Goal: Find specific page/section: Find specific page/section

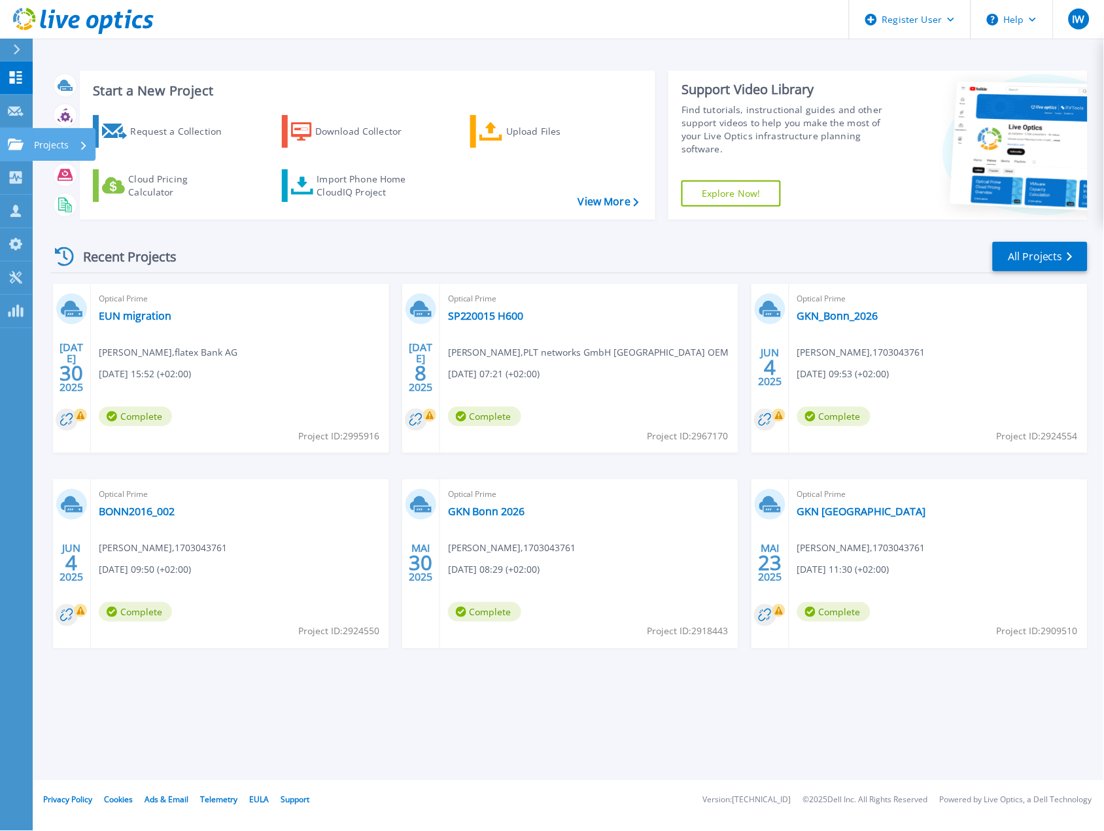
click at [14, 145] on icon at bounding box center [16, 144] width 16 height 11
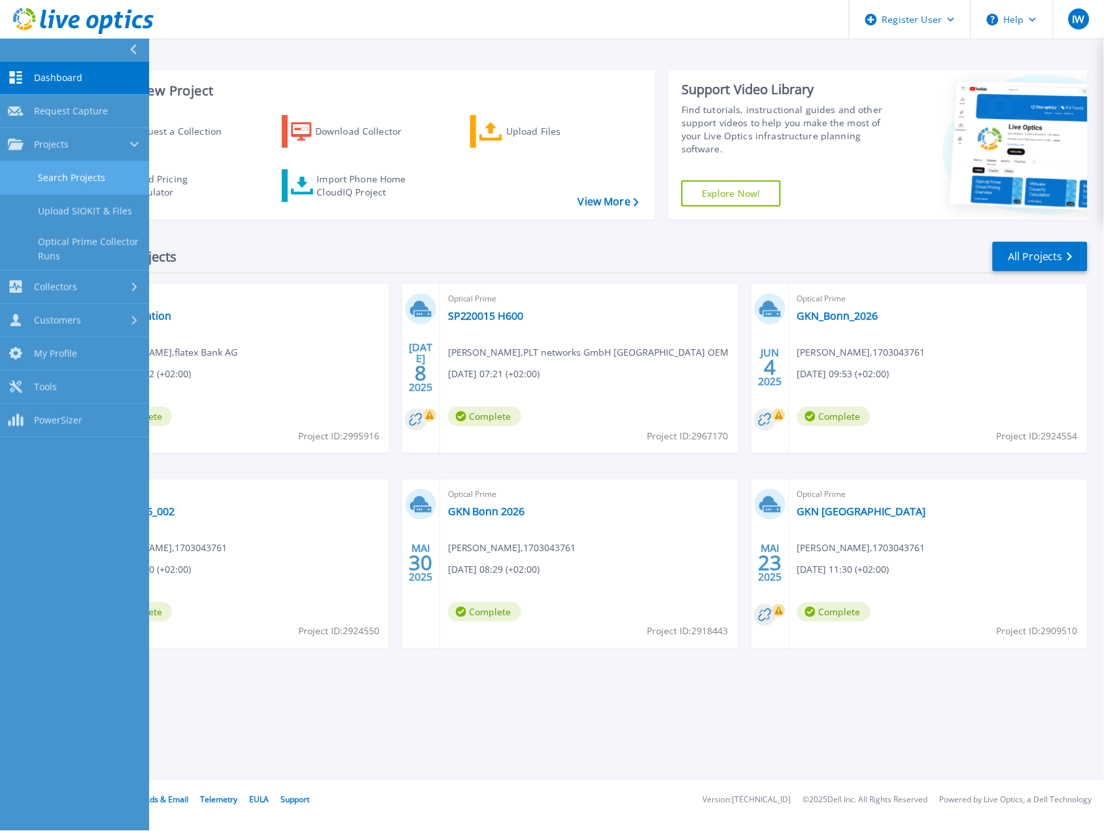
click at [56, 179] on link "Search Projects" at bounding box center [74, 178] width 149 height 33
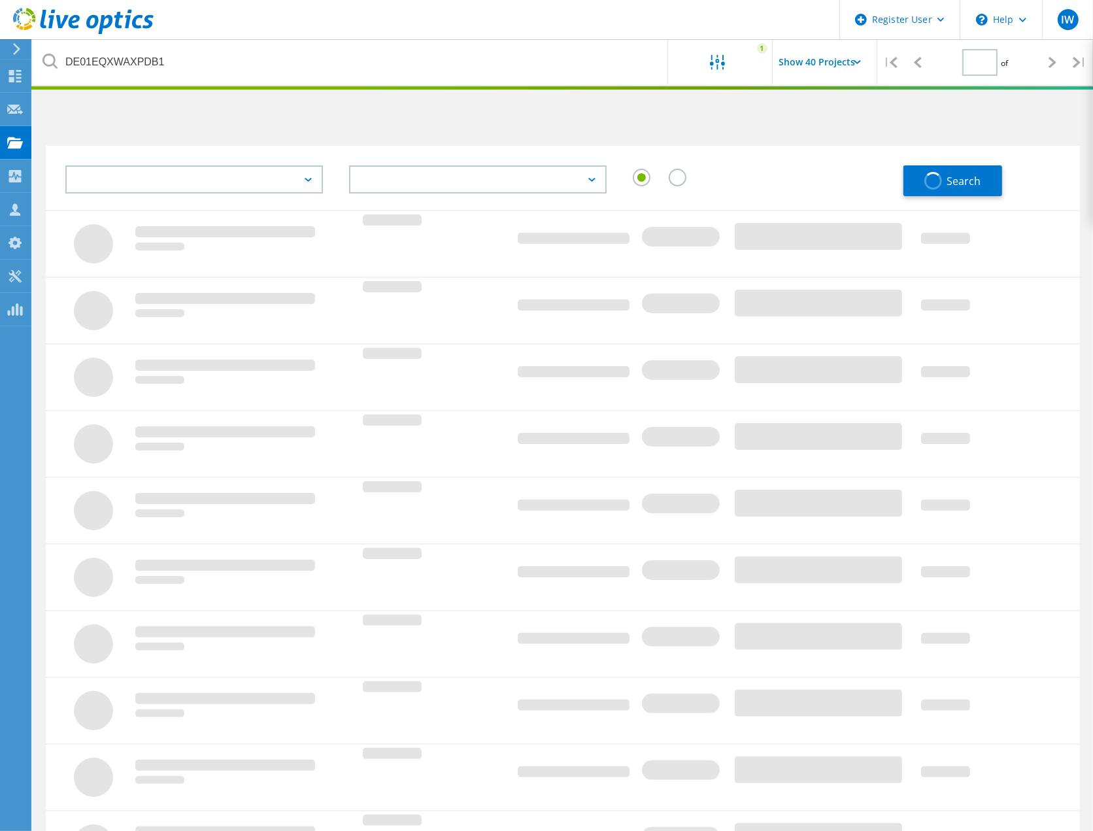
type input "1"
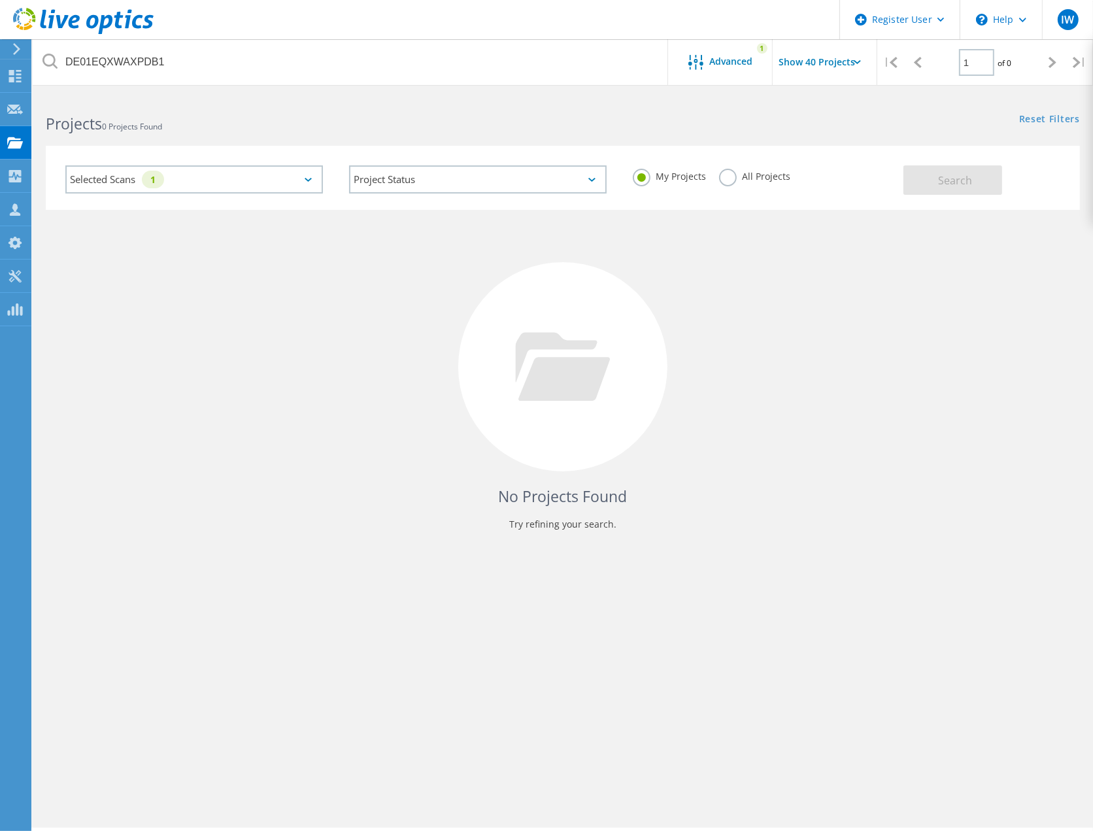
click at [164, 180] on div "1" at bounding box center [153, 180] width 22 height 18
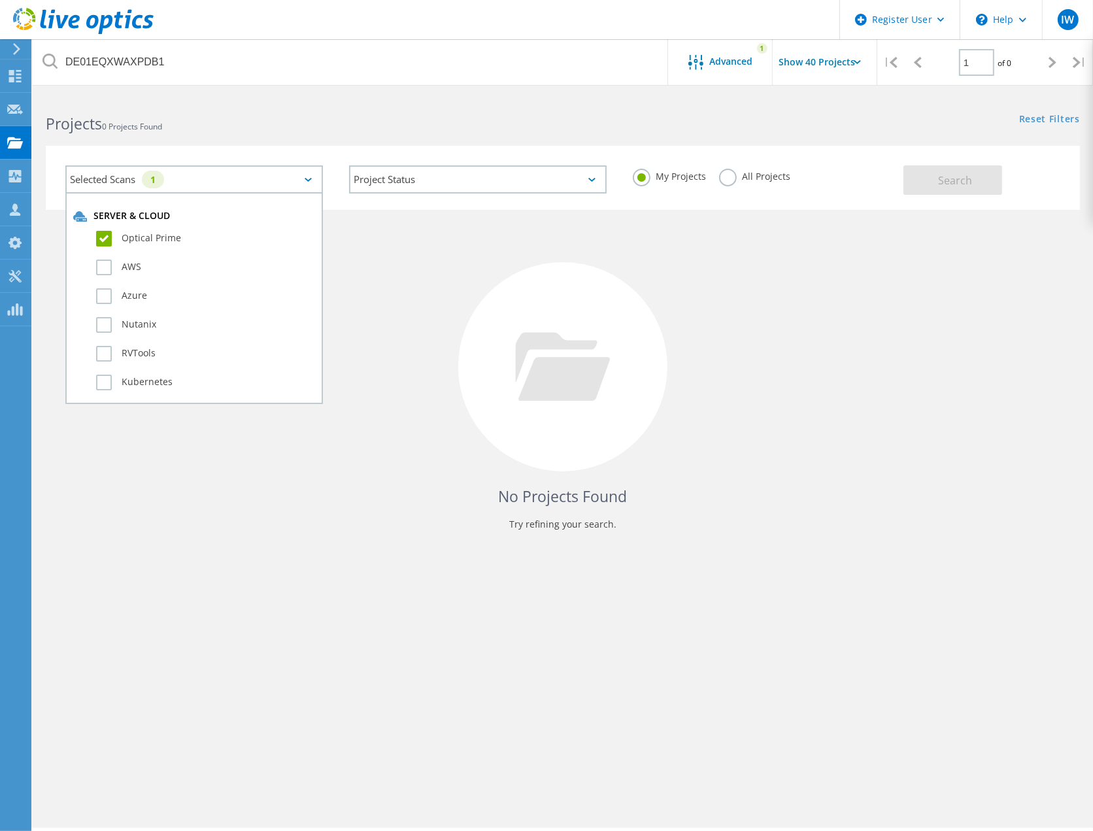
click at [765, 177] on label "All Projects" at bounding box center [754, 175] width 71 height 12
click at [0, 0] on input "All Projects" at bounding box center [0, 0] width 0 height 0
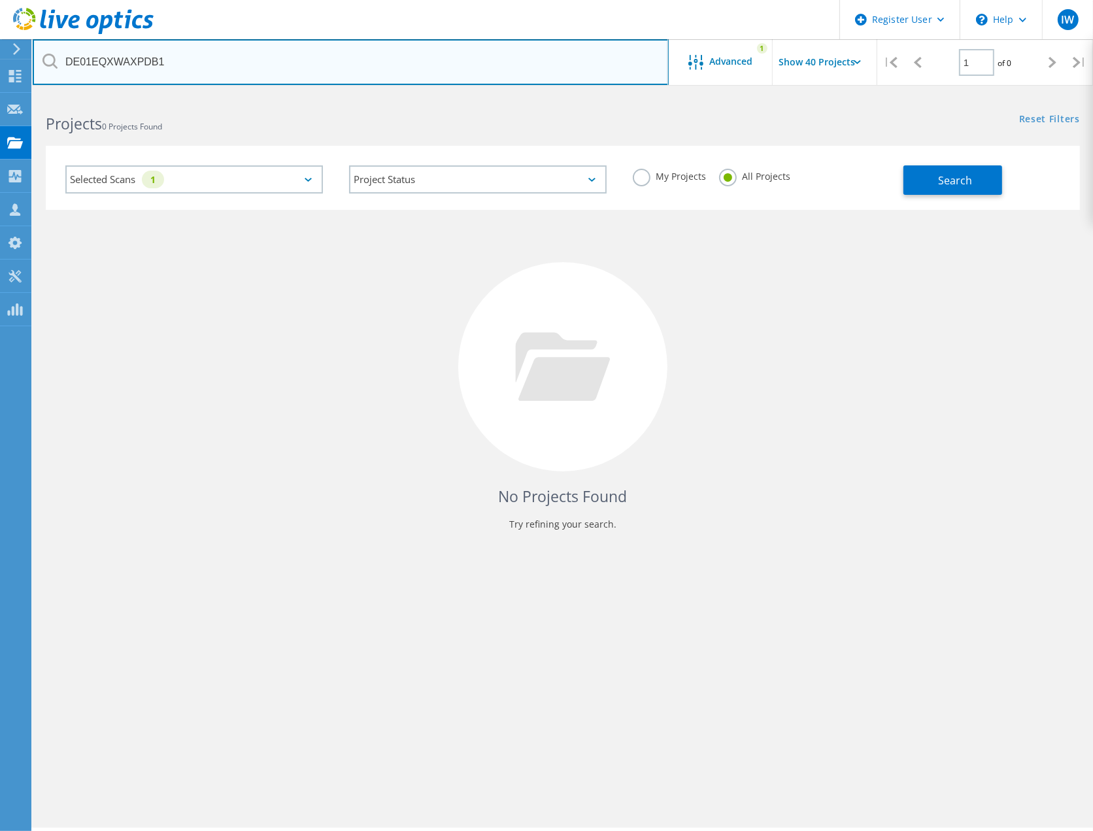
click at [219, 73] on input "DE01EQXWAXPDB1" at bounding box center [351, 62] width 636 height 46
drag, startPoint x: 220, startPoint y: 63, endPoint x: 65, endPoint y: 62, distance: 154.3
click at [65, 62] on input "DE01EQXWAXPDB1" at bounding box center [351, 62] width 636 height 46
type input "sycor"
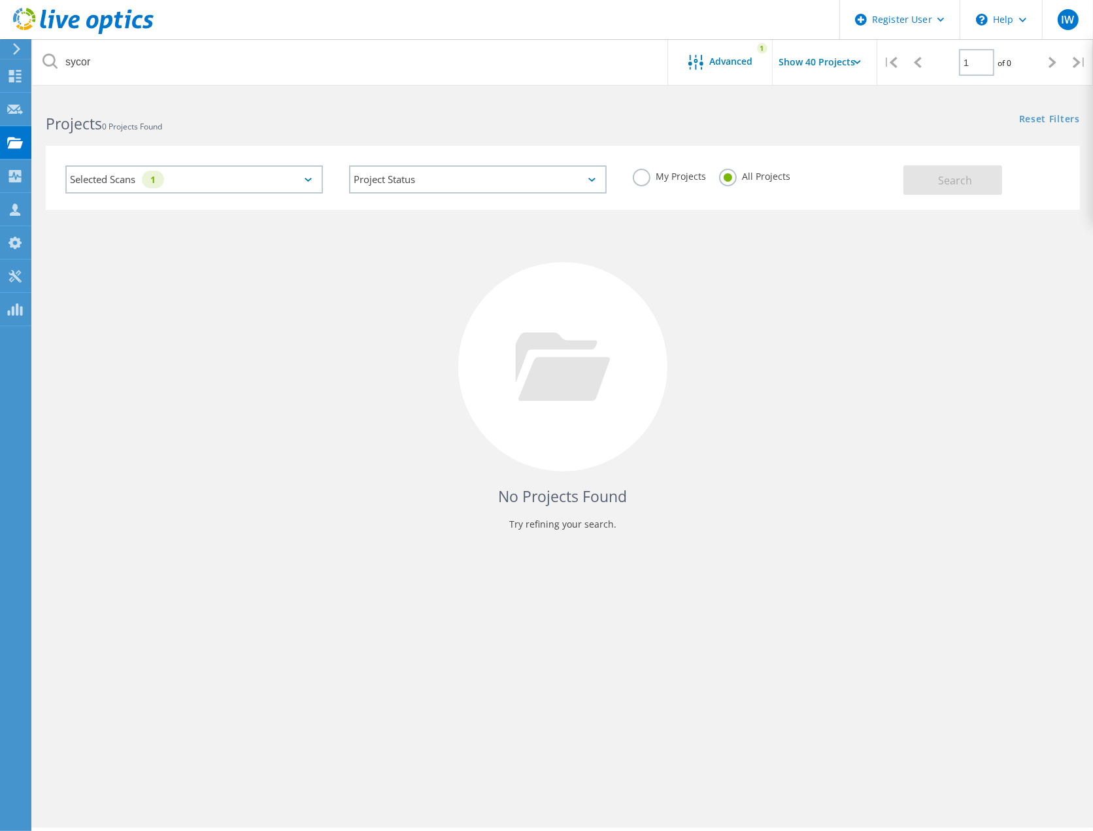
click at [266, 177] on div "Selected Scans 1" at bounding box center [194, 179] width 258 height 28
click at [401, 282] on div "No Projects Found Try refining your search." at bounding box center [563, 379] width 1034 height 338
click at [709, 67] on div at bounding box center [700, 63] width 22 height 16
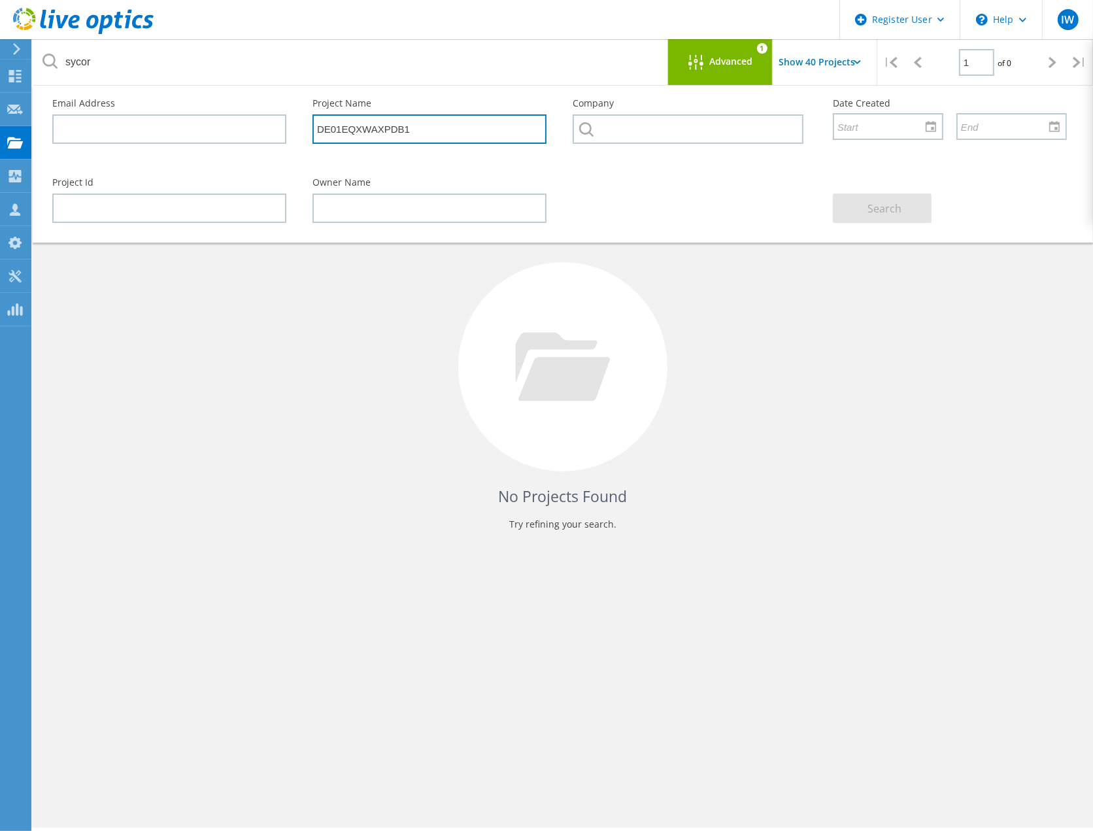
drag, startPoint x: 450, startPoint y: 125, endPoint x: 195, endPoint y: 122, distance: 255.0
click at [195, 122] on div "Email Address Project Name DE01EQXWAXPDB1 Company Date Created" at bounding box center [559, 125] width 1041 height 79
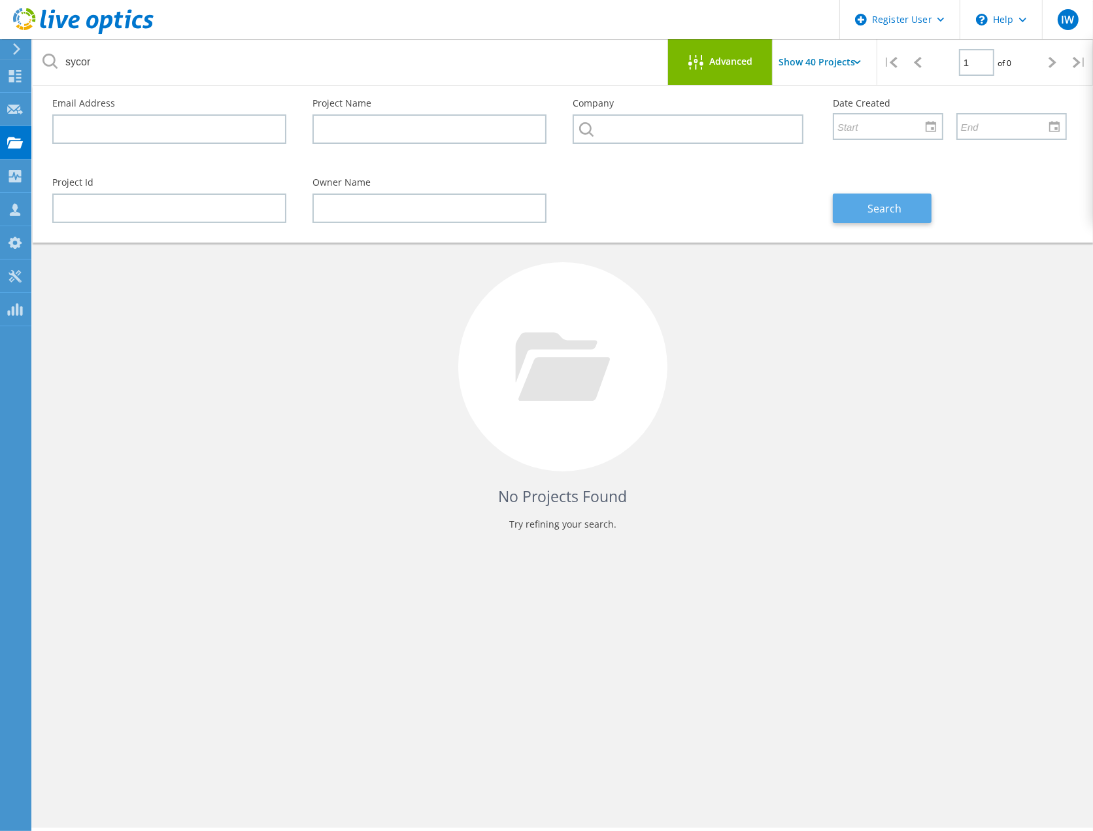
click at [896, 201] on span "Search" at bounding box center [885, 208] width 34 height 14
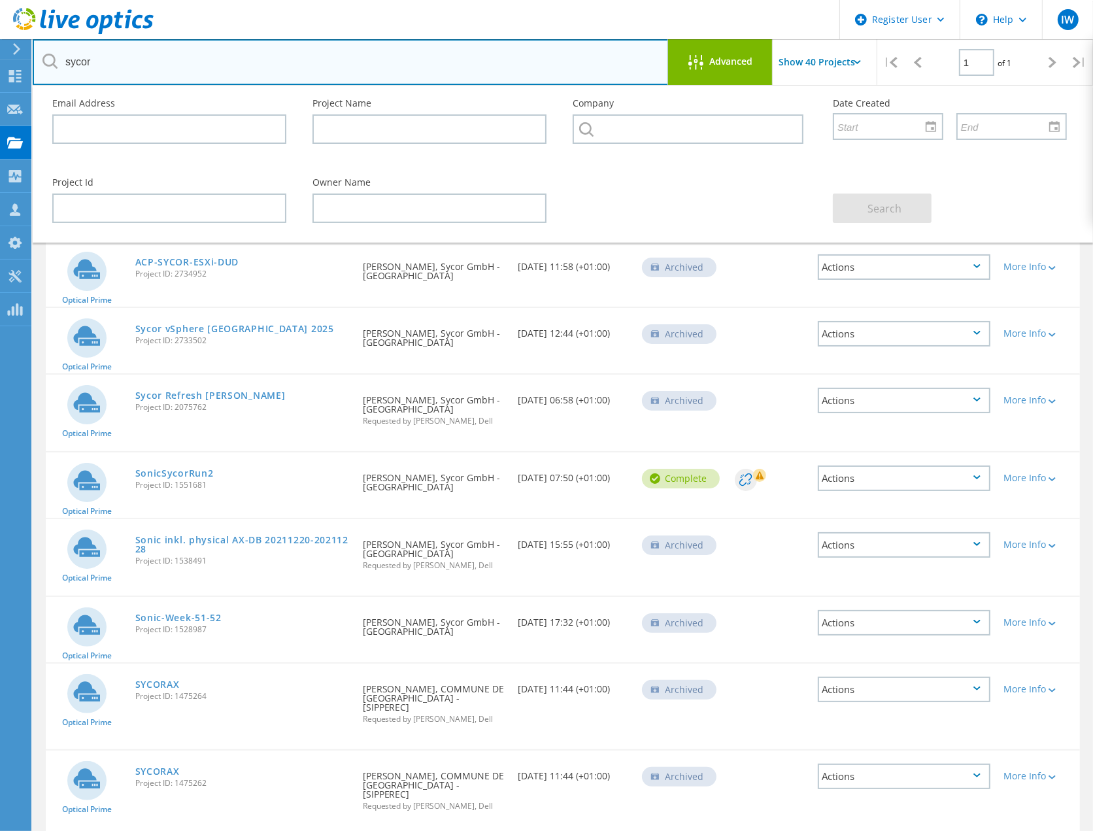
drag, startPoint x: 114, startPoint y: 61, endPoint x: 51, endPoint y: 54, distance: 63.8
click at [51, 54] on div "sycor" at bounding box center [351, 62] width 636 height 46
type input "sonic"
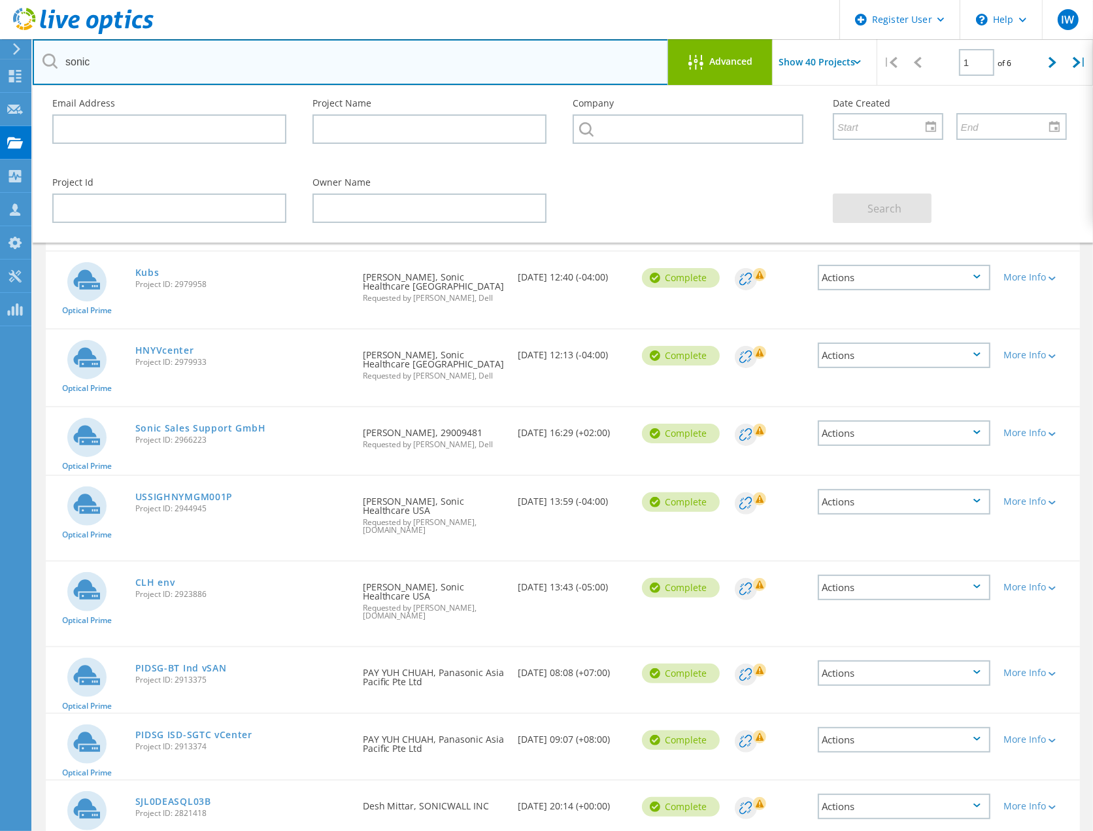
scroll to position [218, 0]
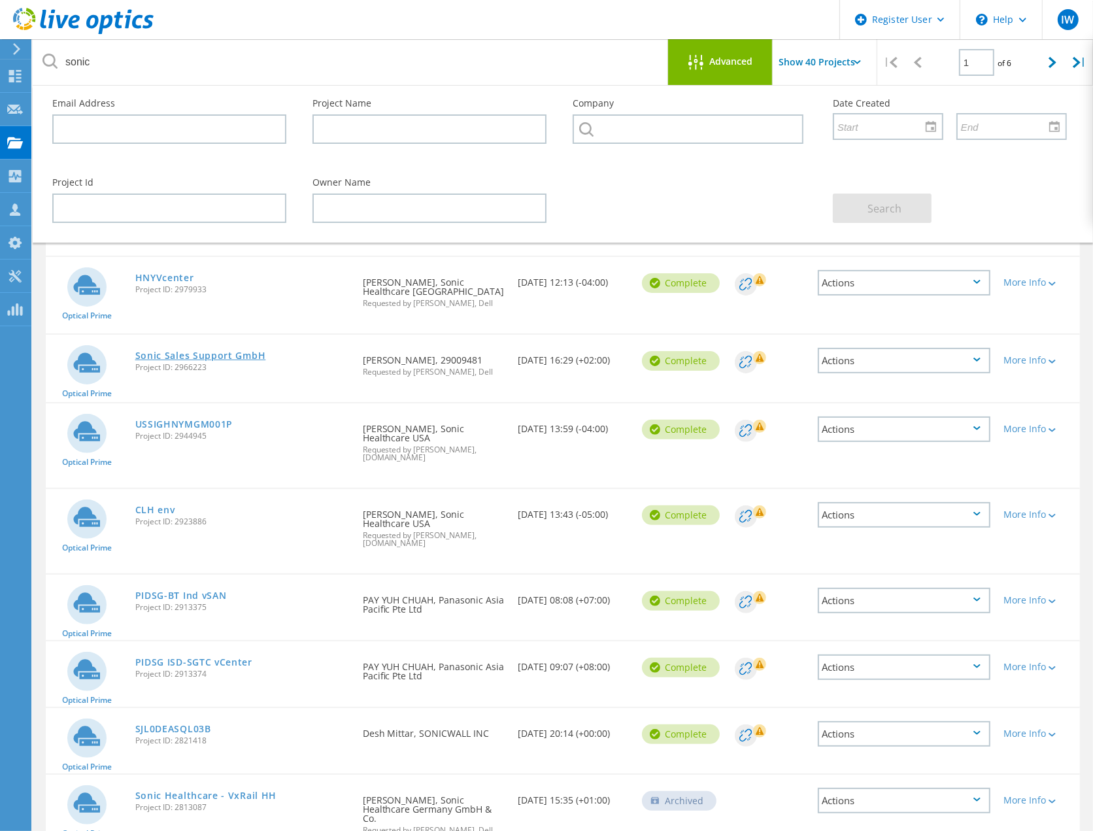
click at [203, 351] on link "Sonic Sales Support GmbH" at bounding box center [200, 355] width 131 height 9
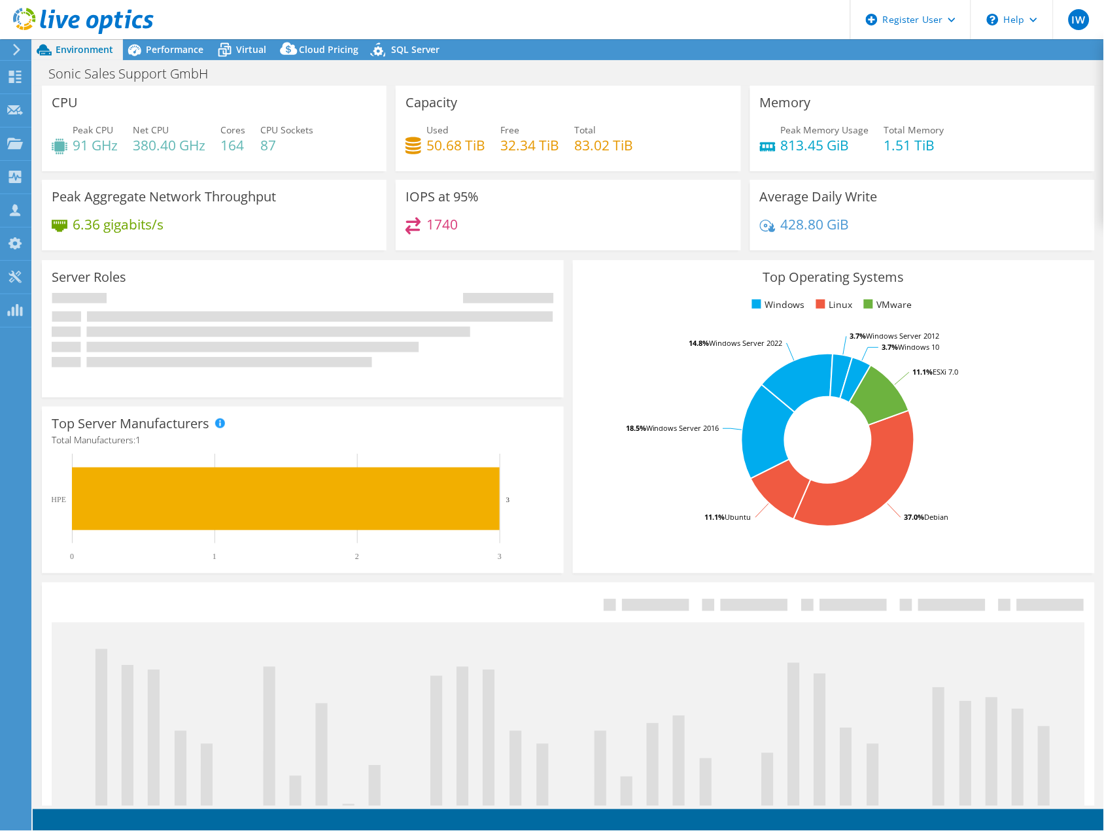
select select "USD"
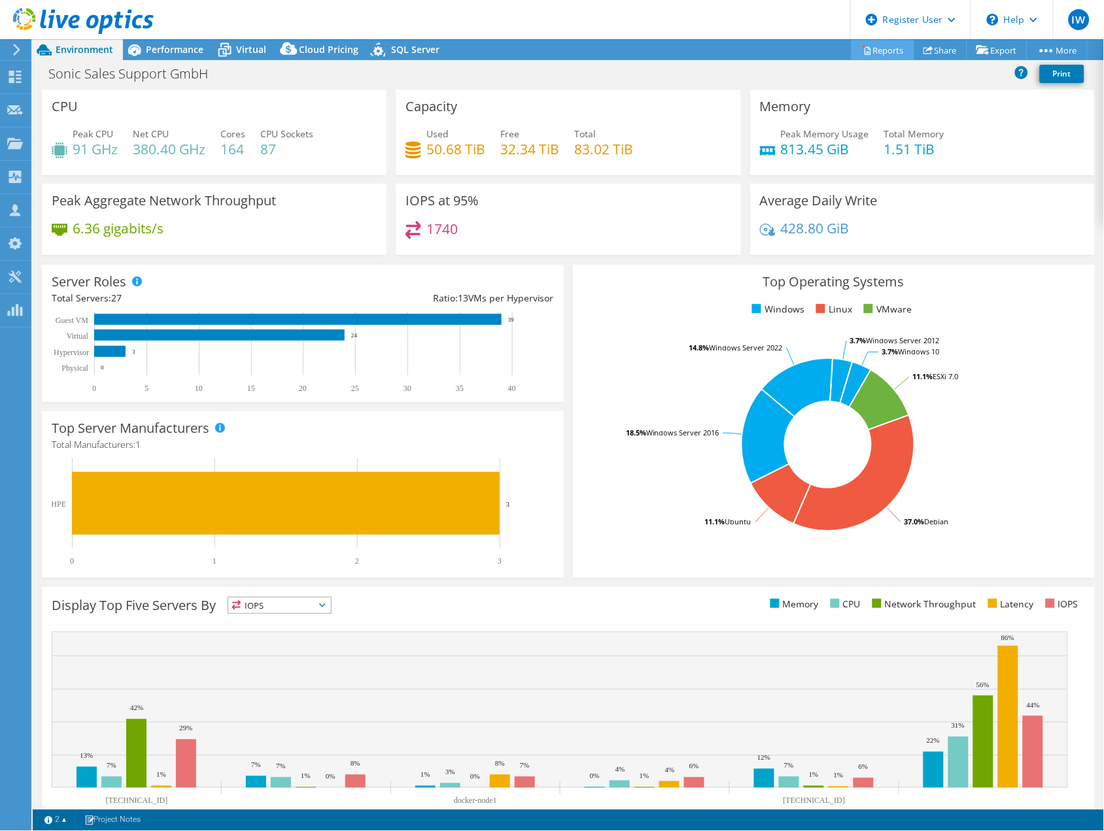
click at [868, 46] on link "Reports" at bounding box center [882, 50] width 63 height 20
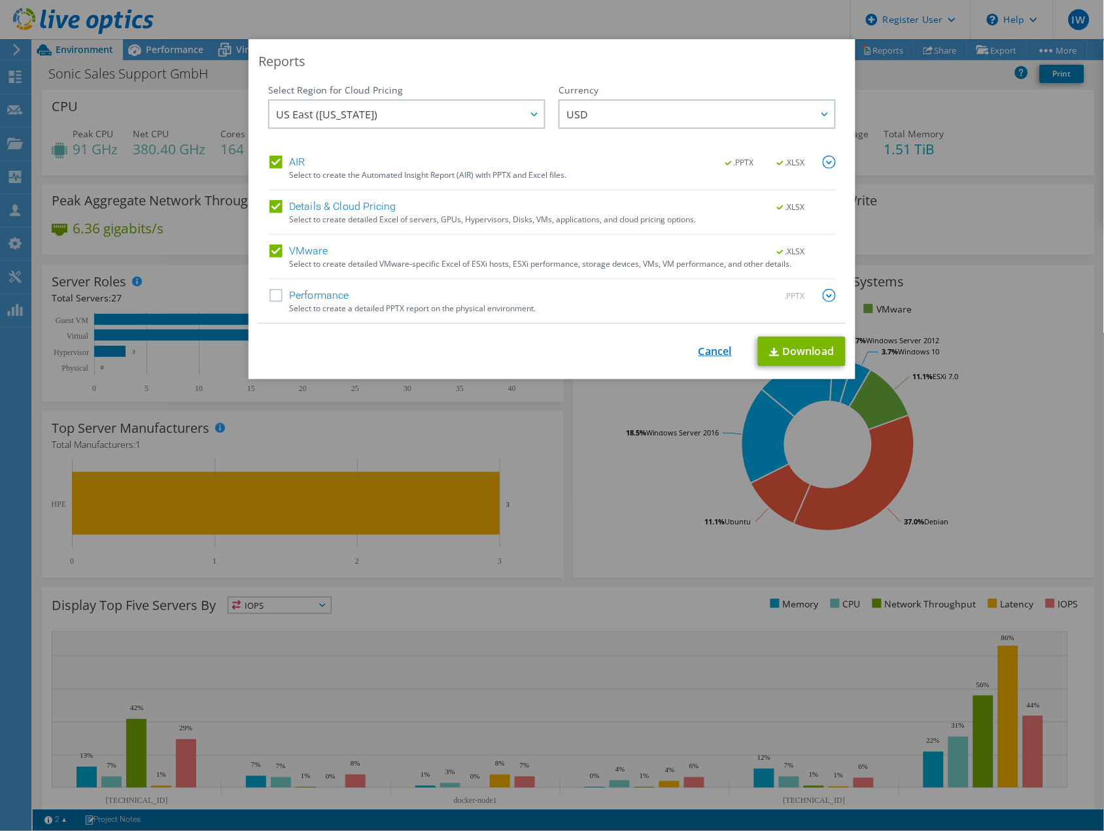
click at [701, 349] on link "Cancel" at bounding box center [714, 351] width 33 height 12
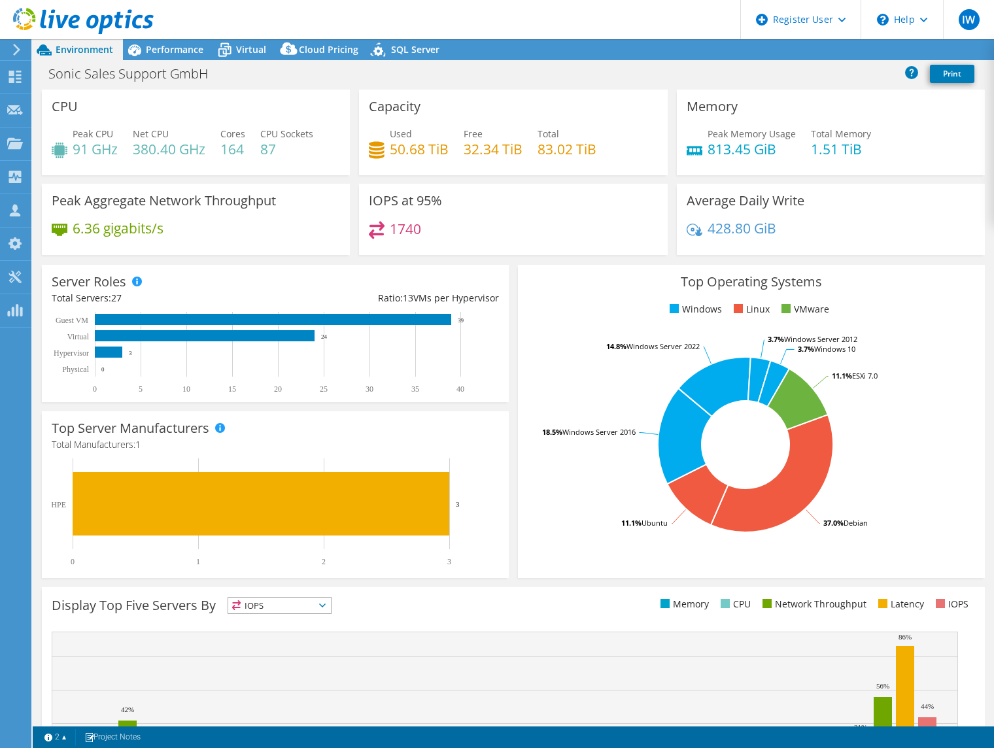
select select "USD"
